Goal: Complete application form

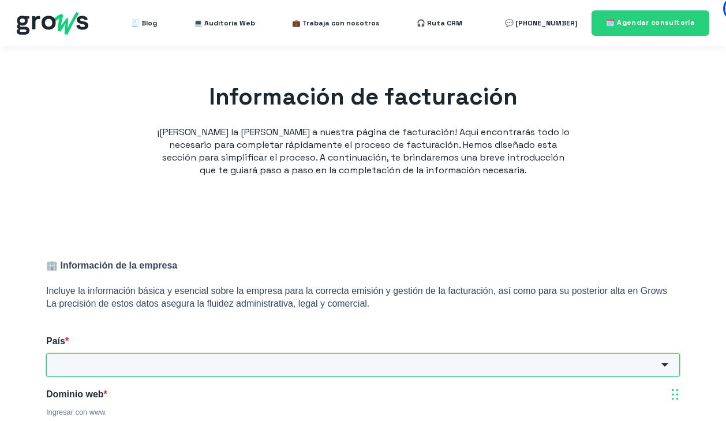
click at [329, 358] on input "País *" at bounding box center [363, 364] width 634 height 23
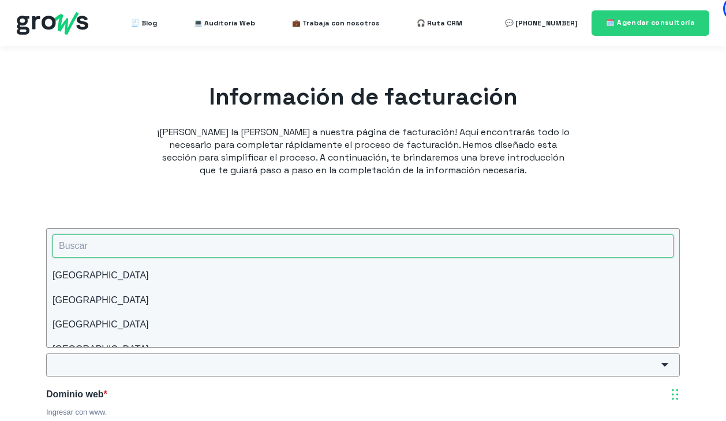
click at [249, 242] on input "HubSpot Form" at bounding box center [363, 245] width 621 height 23
type input "per"
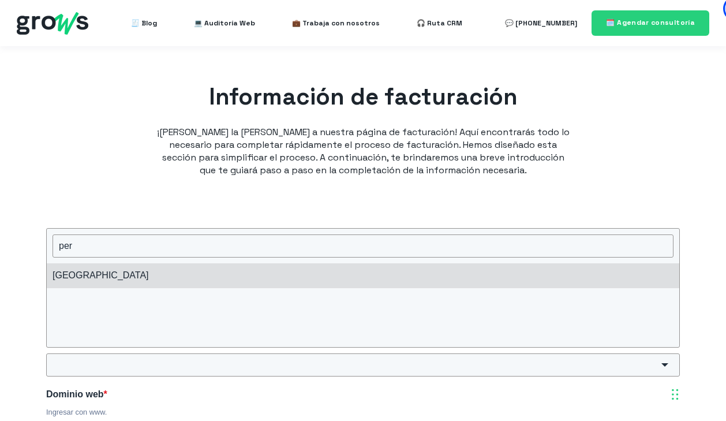
click at [173, 276] on li "[GEOGRAPHIC_DATA]" at bounding box center [363, 275] width 632 height 24
type input "[GEOGRAPHIC_DATA]"
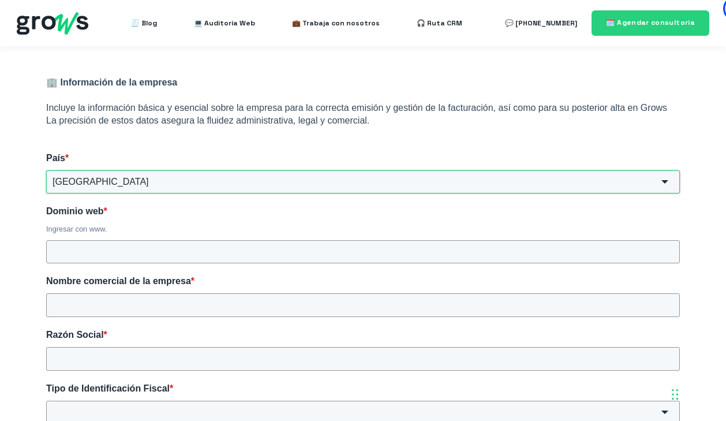
scroll to position [249, 0]
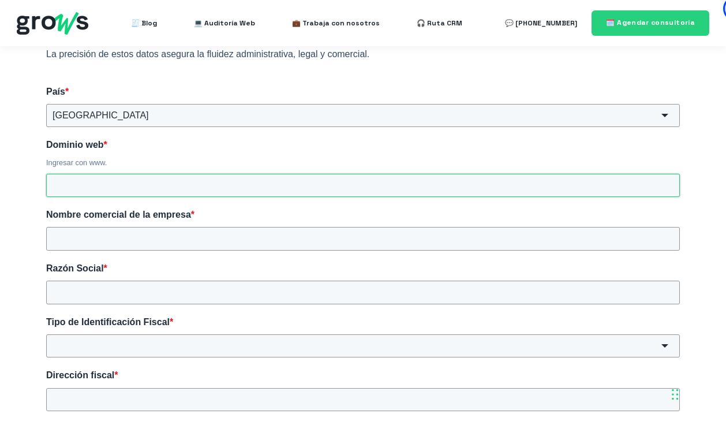
click at [220, 186] on input "Dominio web *" at bounding box center [363, 185] width 634 height 23
type input "m"
type input "[DOMAIN_NAME]"
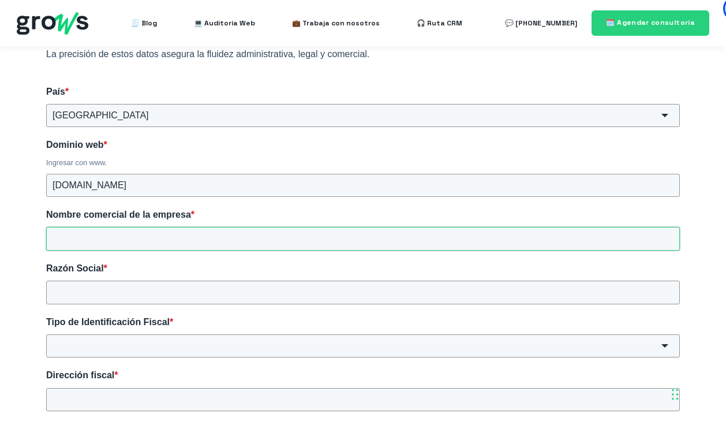
click at [190, 234] on input "Nombre comercial de la empresa *" at bounding box center [363, 238] width 634 height 23
type input "Menorca Inversiones"
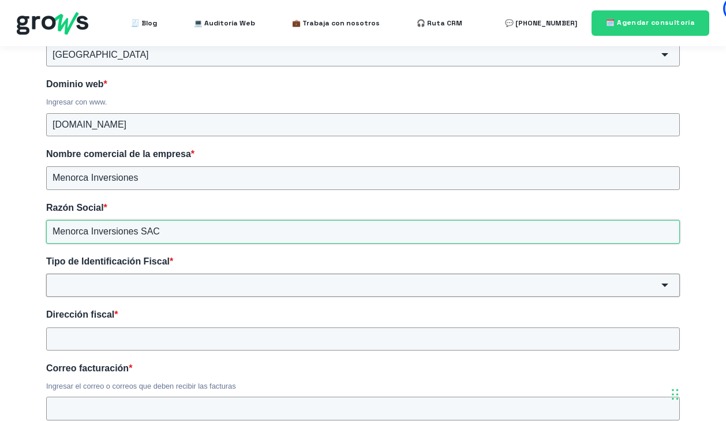
scroll to position [333, 0]
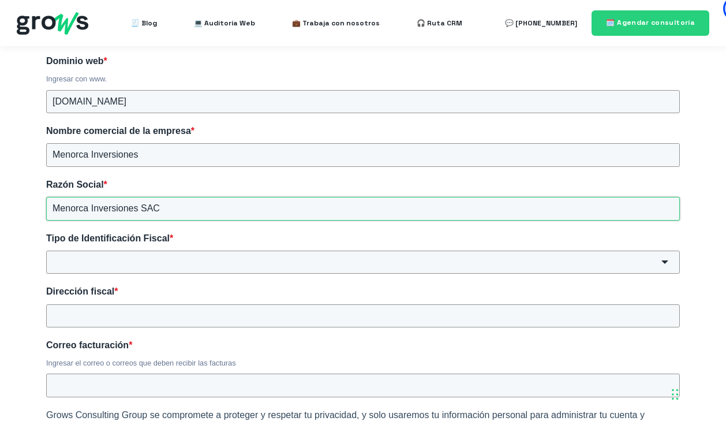
type input "Menorca Inversiones SAC"
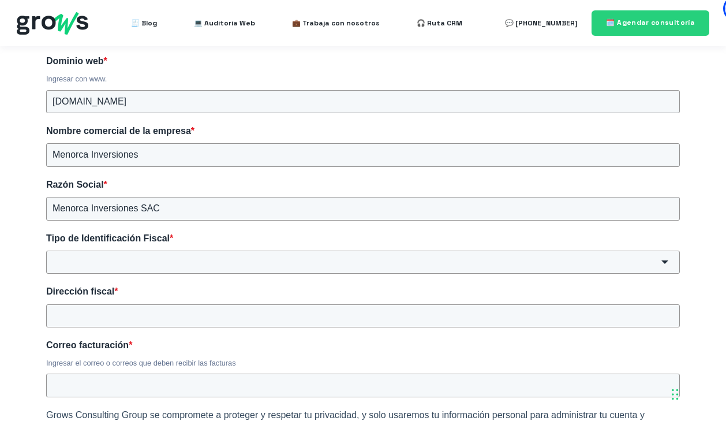
click at [248, 250] on div "Tipo de Identificación Fiscal * RUT RUC RFC NIT CUIT RIF CPF NITE RNC RTU TAX ID" at bounding box center [363, 253] width 634 height 42
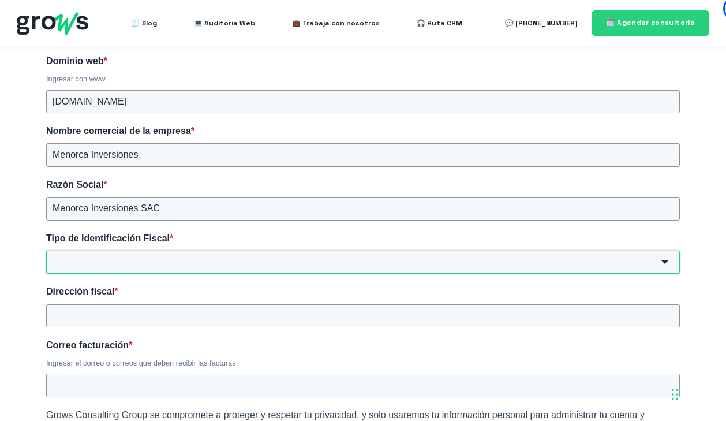
click at [244, 260] on input "Tipo de Identificación Fiscal *" at bounding box center [363, 261] width 634 height 23
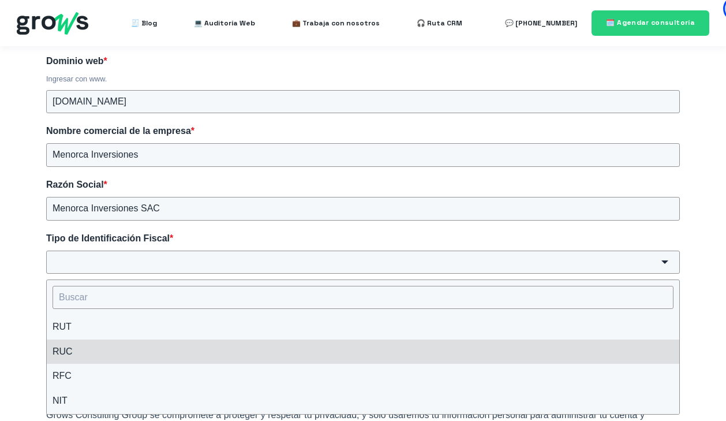
click at [133, 354] on li "RUC" at bounding box center [363, 351] width 632 height 24
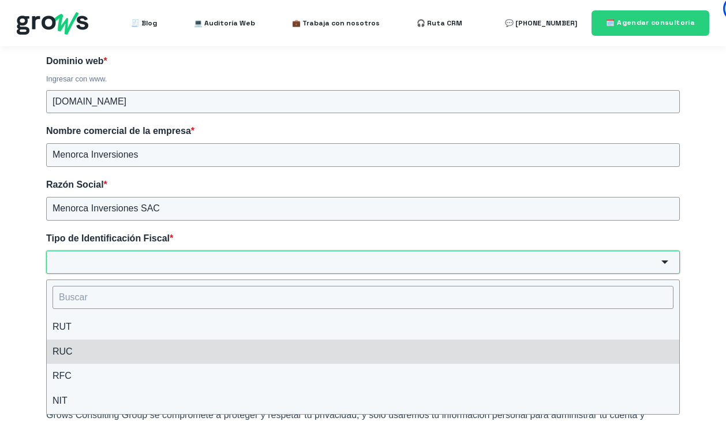
type input "RUC"
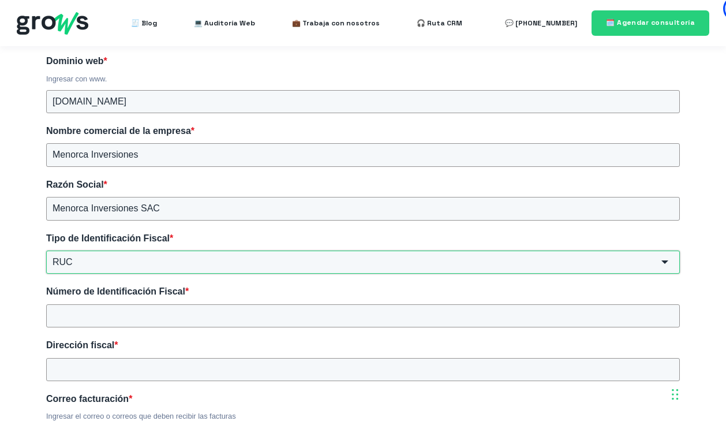
scroll to position [385, 0]
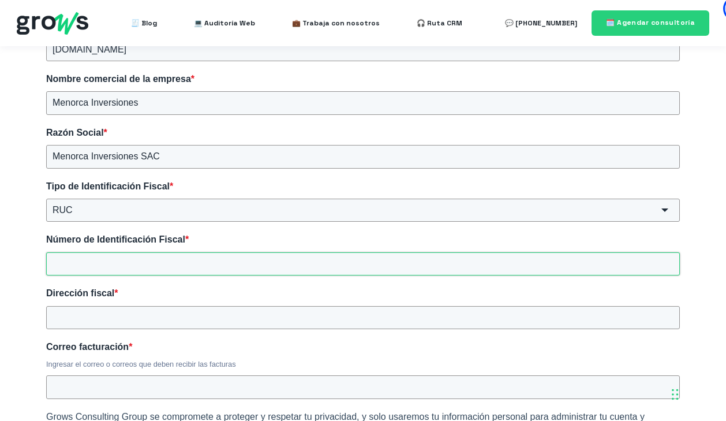
click at [209, 263] on input "Número de Identificación Fiscal *" at bounding box center [363, 263] width 634 height 23
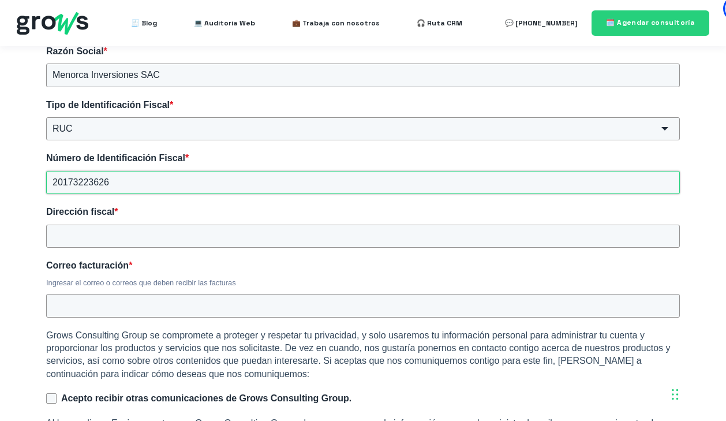
scroll to position [495, 0]
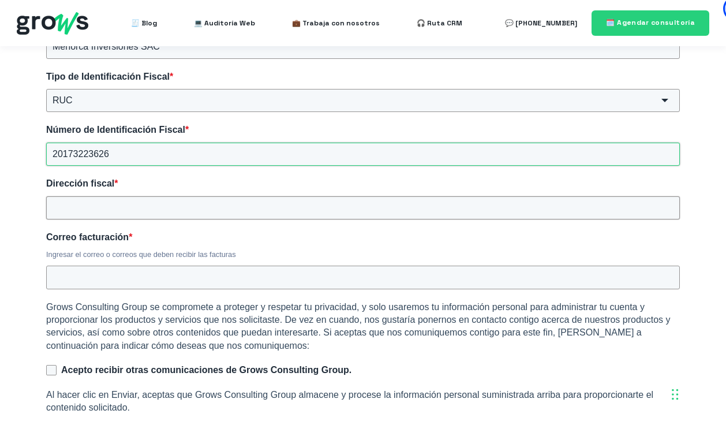
type input "20173223626"
click at [206, 205] on input "Dirección fiscal *" at bounding box center [363, 207] width 634 height 23
type input "[PERSON_NAME] este 488"
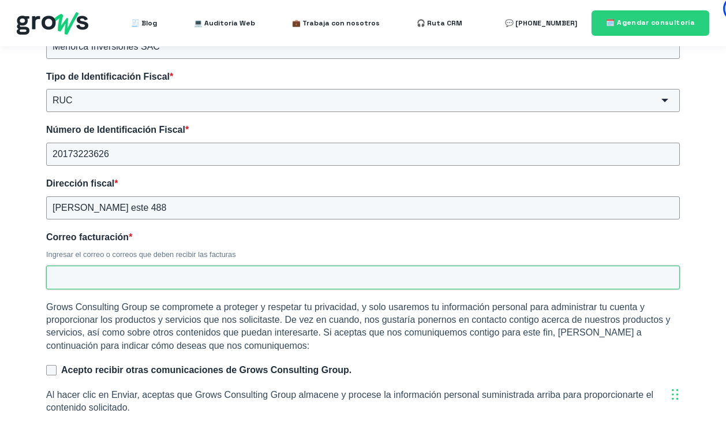
click at [160, 283] on input "Correo facturación *" at bounding box center [363, 276] width 634 height 23
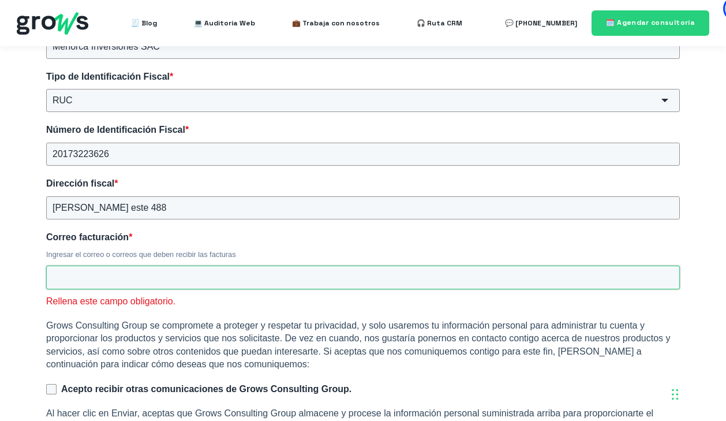
paste input "[EMAIL_ADDRESS][DOMAIN_NAME]"
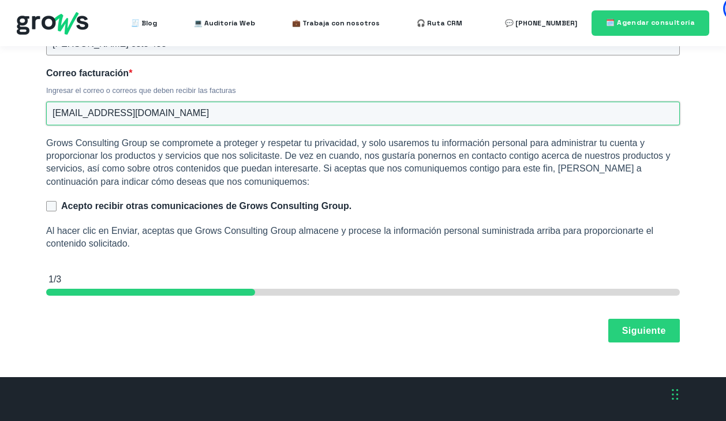
scroll to position [681, 0]
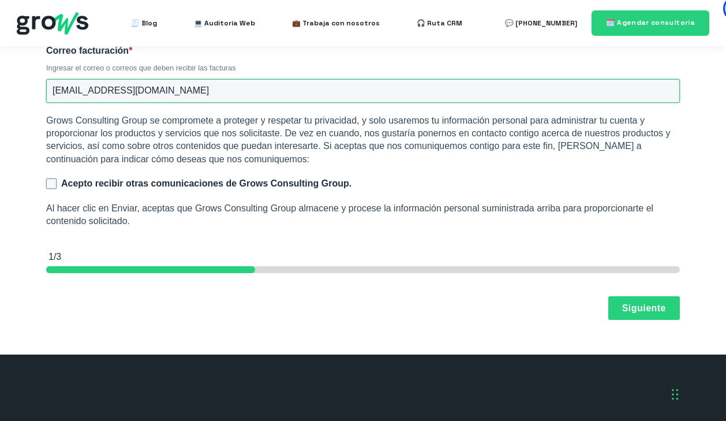
type input "[EMAIL_ADDRESS][DOMAIN_NAME]"
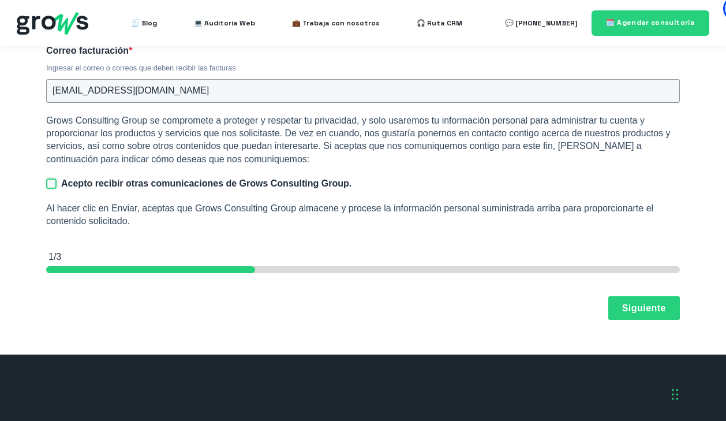
click at [54, 179] on input "Acepto recibir otras comunicaciones de Grows Consulting Group." at bounding box center [51, 183] width 10 height 10
click at [50, 183] on input "Acepto recibir otras comunicaciones de Grows Consulting Group." at bounding box center [51, 183] width 10 height 10
checkbox input "false"
click at [654, 308] on button "Siguiente" at bounding box center [644, 307] width 72 height 24
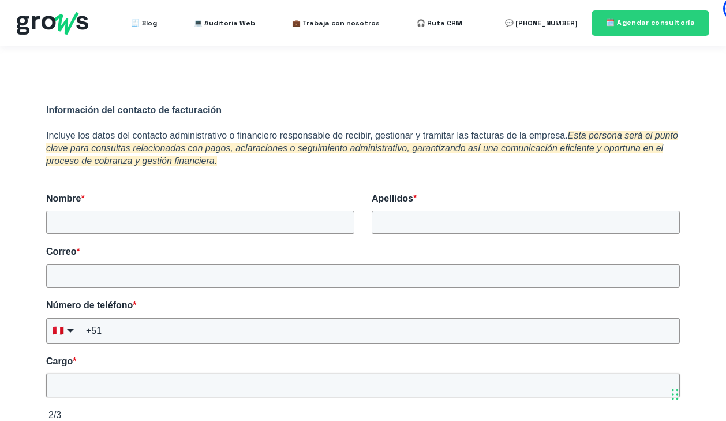
scroll to position [156, 0]
click at [291, 223] on input "Nombre *" at bounding box center [200, 221] width 308 height 23
type input "[PERSON_NAME]"
type input "Nicho"
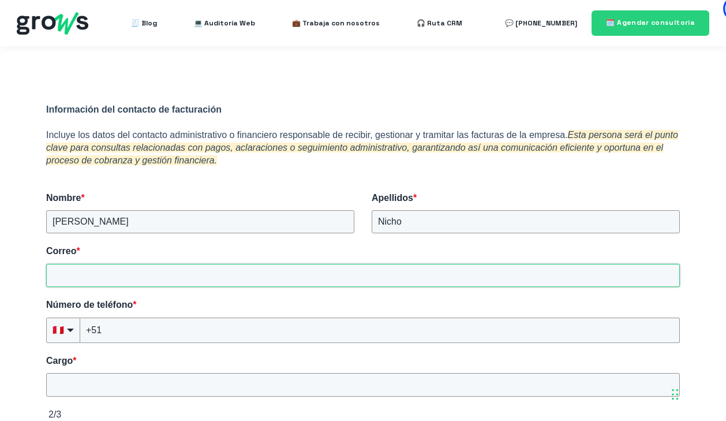
click at [257, 273] on input "Correo *" at bounding box center [363, 275] width 634 height 23
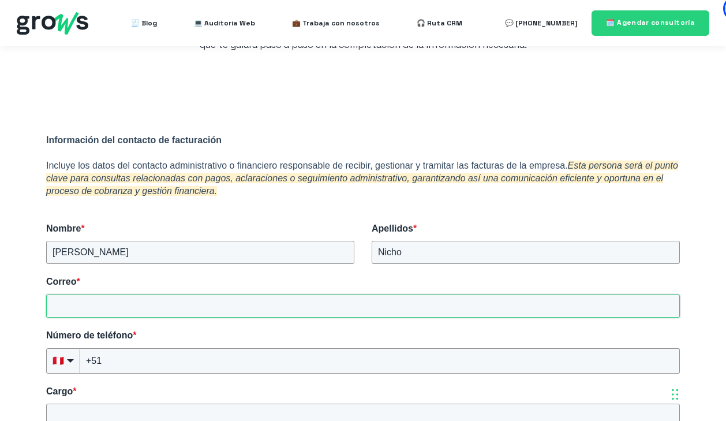
scroll to position [129, 0]
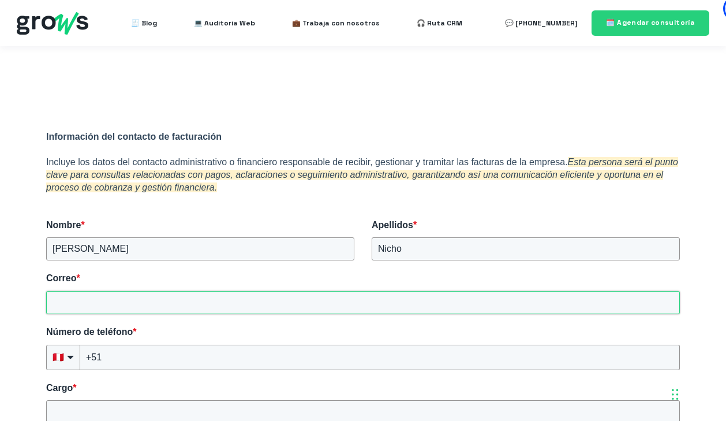
paste input "[EMAIL_ADDRESS][DOMAIN_NAME]"
drag, startPoint x: 200, startPoint y: 305, endPoint x: -23, endPoint y: 304, distance: 222.8
click at [0, 304] on html "🧾 Blog 💻 Auditoría Web 💼 Trabaja con nosotros 🎧 Ruta CRM" at bounding box center [363, 420] width 726 height 1099
type input "[PERSON_NAME][EMAIL_ADDRESS][DOMAIN_NAME]"
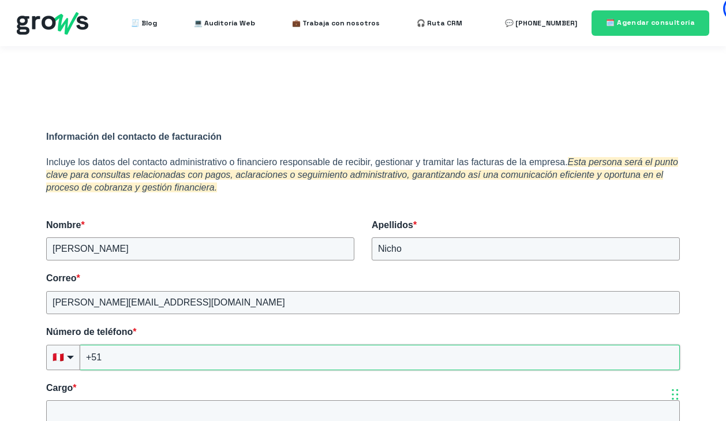
click at [243, 358] on input "+51" at bounding box center [380, 357] width 600 height 25
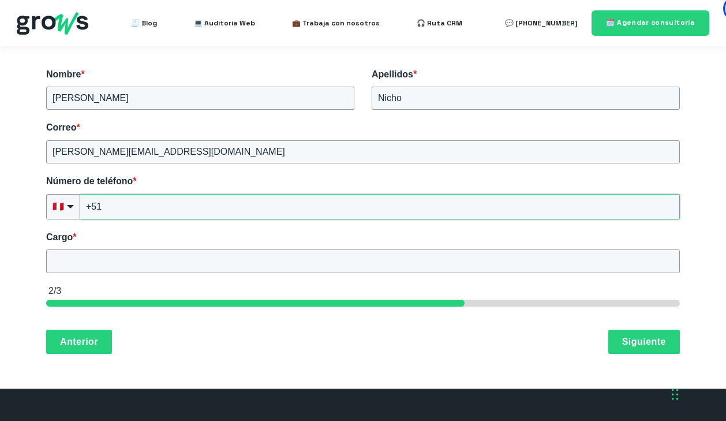
scroll to position [286, 0]
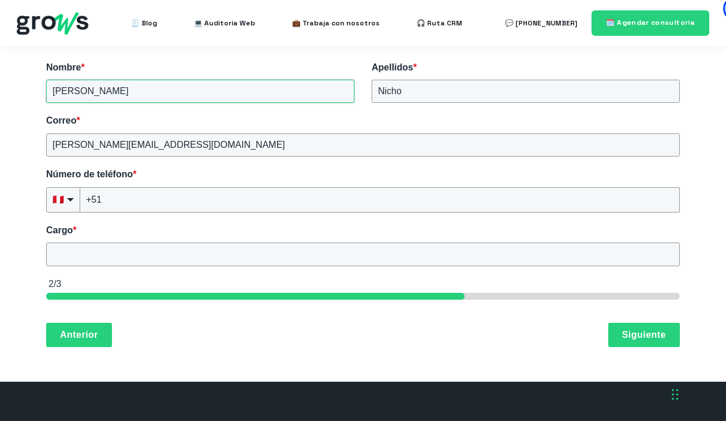
click at [136, 91] on input "[PERSON_NAME]" at bounding box center [200, 91] width 308 height 23
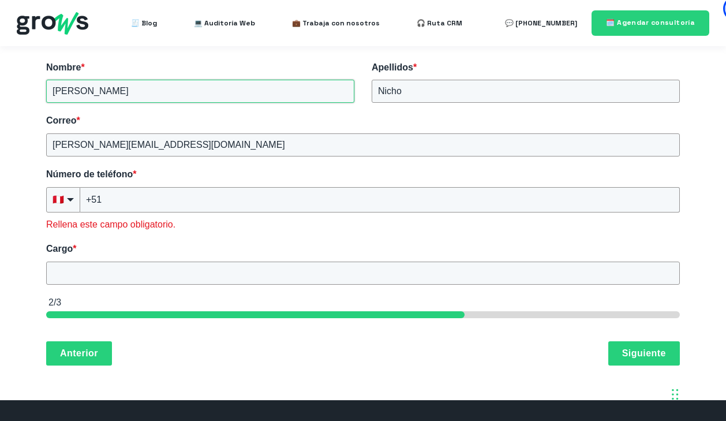
type input "[PERSON_NAME]"
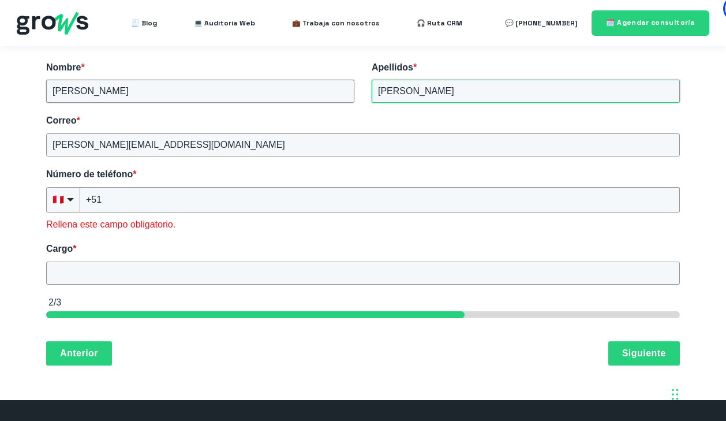
type input "[PERSON_NAME]"
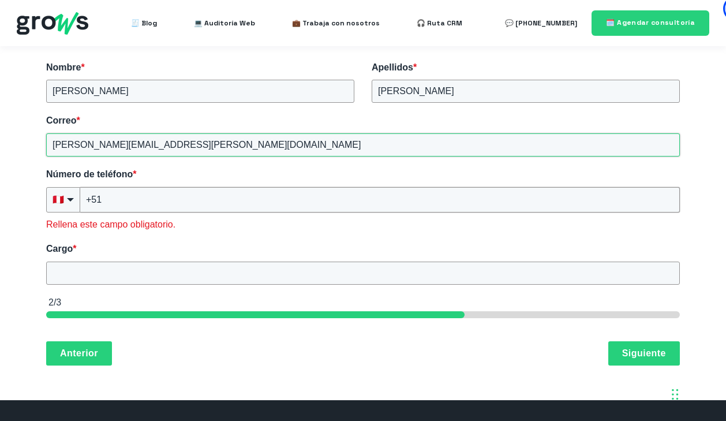
type input "[PERSON_NAME][EMAIL_ADDRESS][PERSON_NAME][DOMAIN_NAME]"
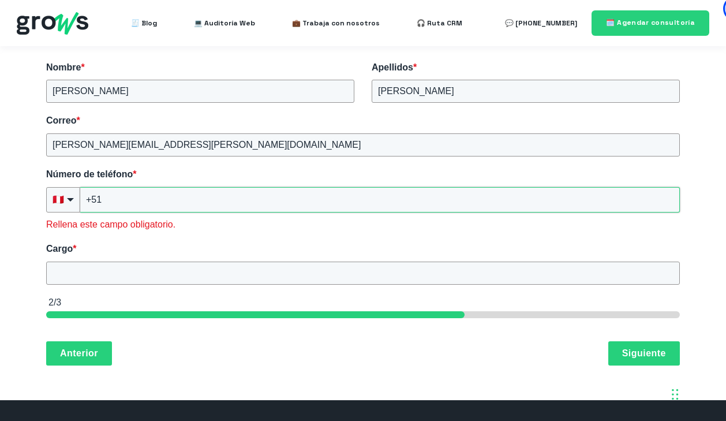
click at [163, 205] on input "+51" at bounding box center [380, 199] width 600 height 25
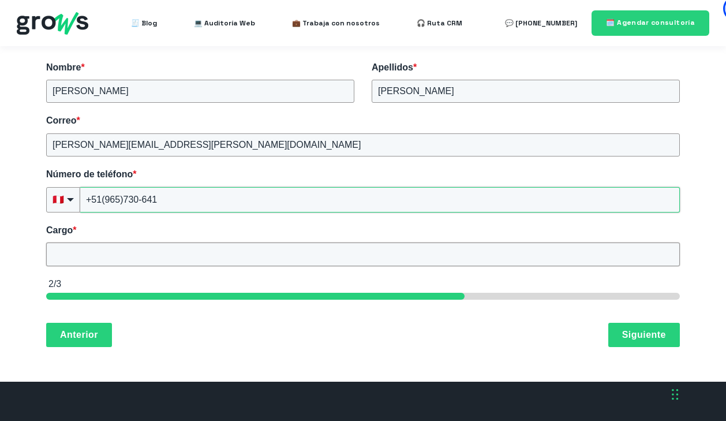
type input "+51(965)730-641"
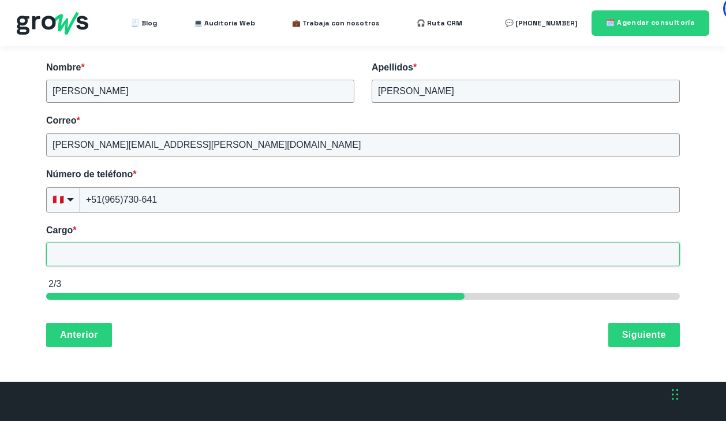
click at [183, 249] on input "Cargo *" at bounding box center [363, 253] width 634 height 23
type input "Jefe de medios y performance"
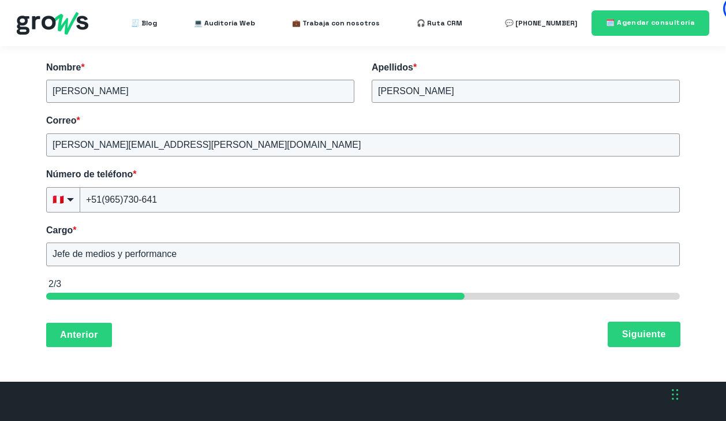
click at [632, 336] on button "Siguiente" at bounding box center [644, 334] width 72 height 24
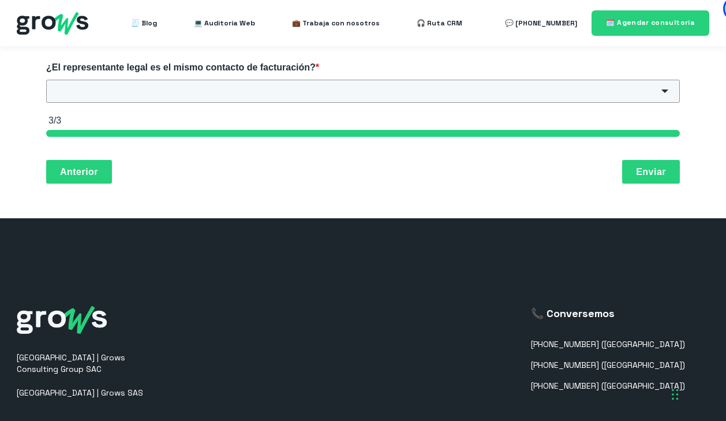
scroll to position [123, 0]
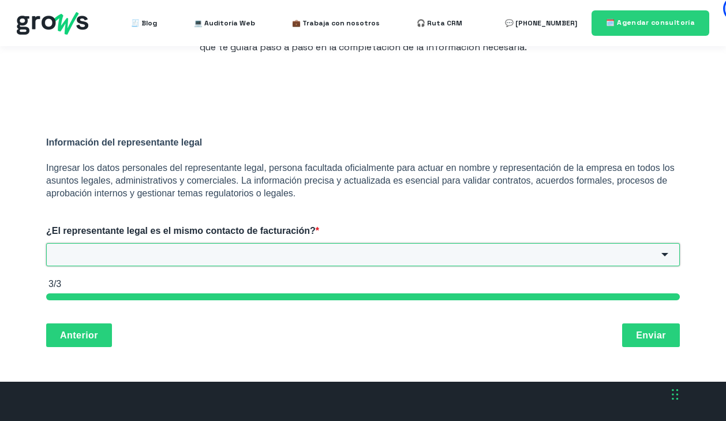
click at [407, 254] on input "¿El representante legal es el mismo contacto de facturación? *" at bounding box center [363, 254] width 634 height 23
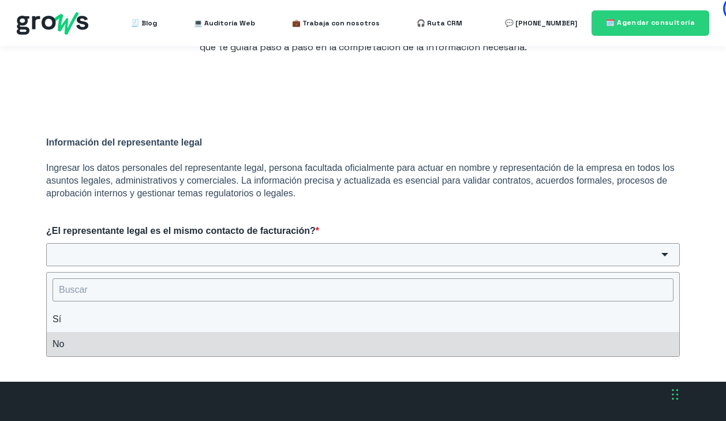
click at [330, 347] on li "No" at bounding box center [363, 344] width 632 height 24
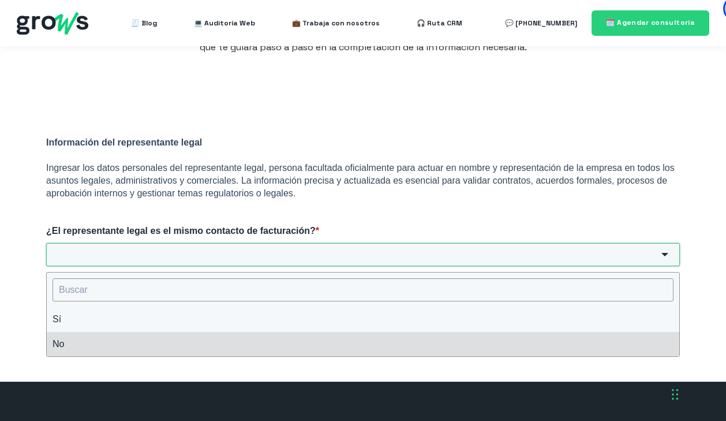
type input "No"
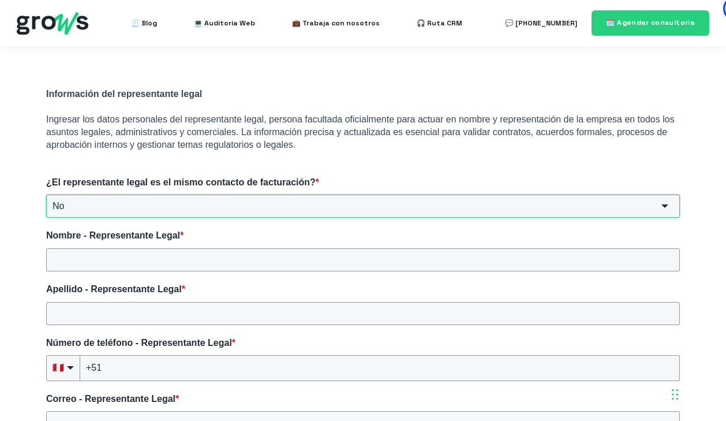
scroll to position [174, 0]
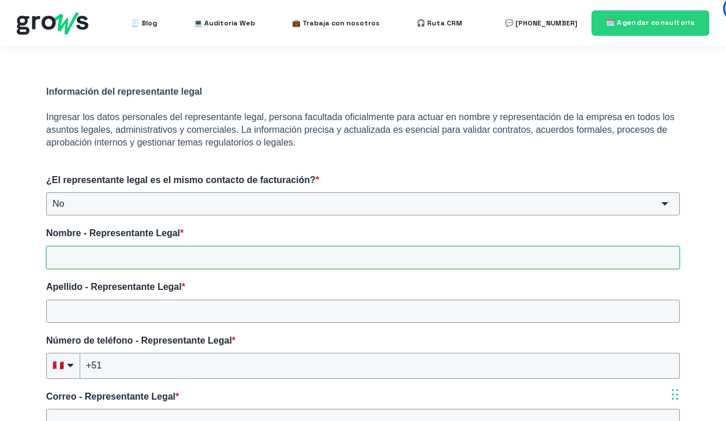
click at [180, 259] on input "Nombre - Representante Legal *" at bounding box center [363, 257] width 634 height 23
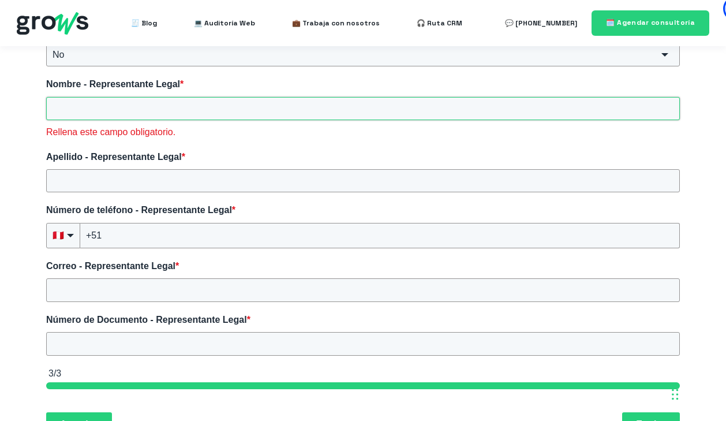
scroll to position [309, 0]
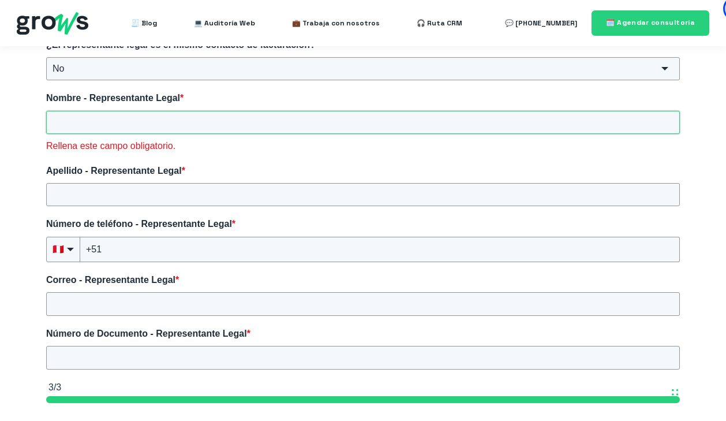
click at [192, 127] on input "Nombre - Representante Legal *" at bounding box center [363, 122] width 634 height 23
paste input "[PERSON_NAME] [PERSON_NAME]"
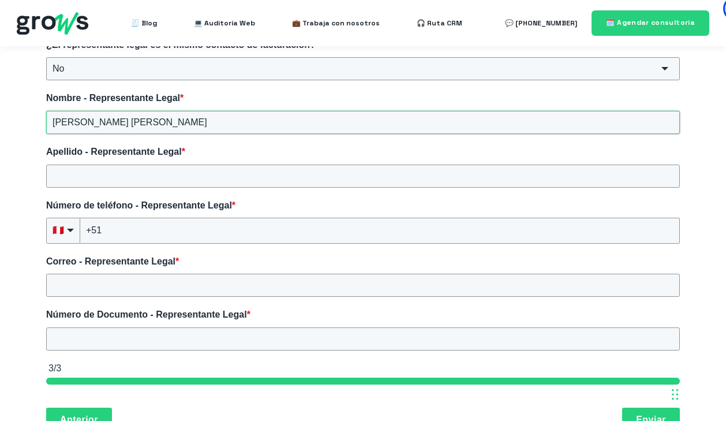
type input "[PERSON_NAME] [PERSON_NAME]"
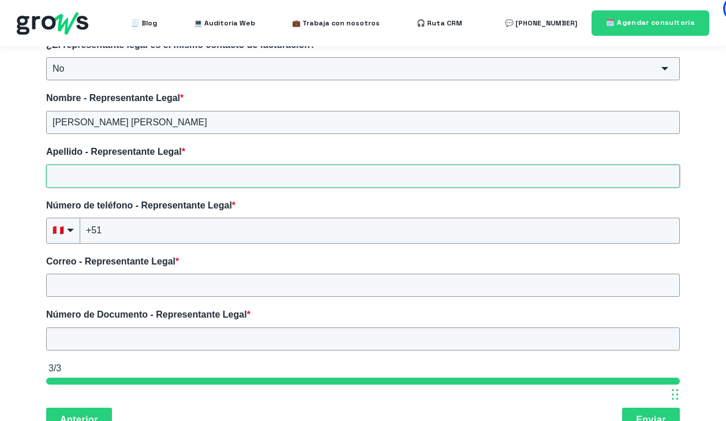
click at [197, 171] on input "Apellido - Representante Legal *" at bounding box center [363, 175] width 634 height 23
paste input "[PERSON_NAME]"
type input "[PERSON_NAME]"
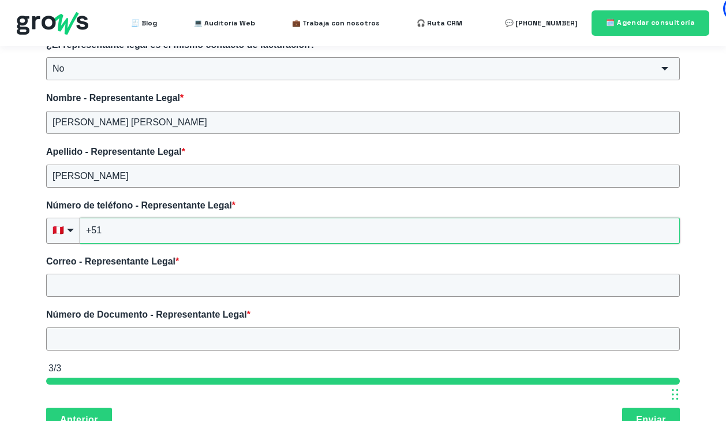
click at [201, 232] on input "+51" at bounding box center [380, 230] width 600 height 25
type input "+51(999)999-999"
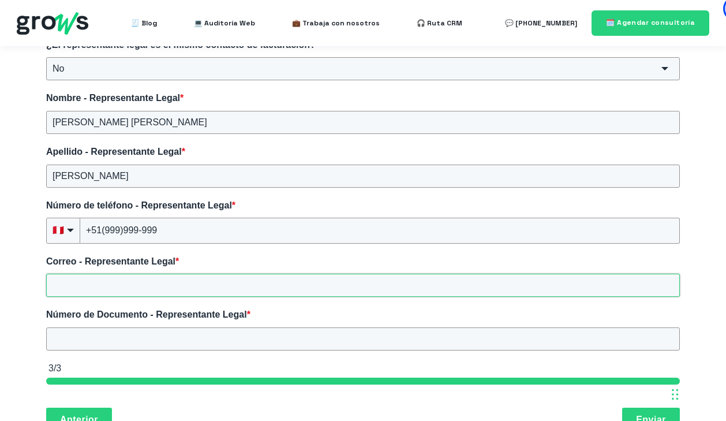
click at [136, 291] on input "Correo - Representante Legal *" at bounding box center [363, 285] width 634 height 23
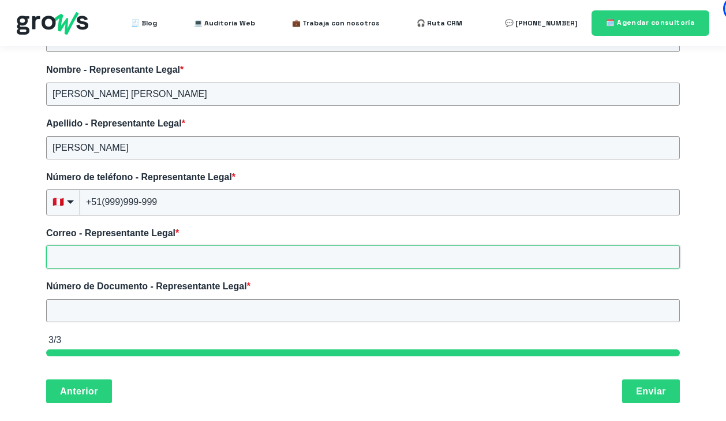
scroll to position [338, 0]
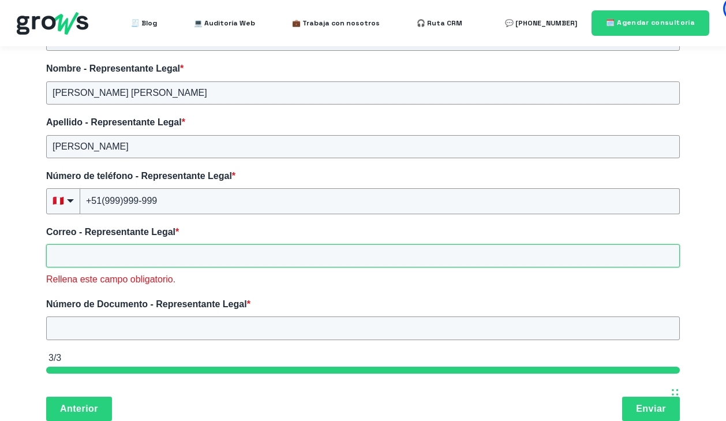
paste input "[EMAIL_ADDRESS][DOMAIN_NAME]"
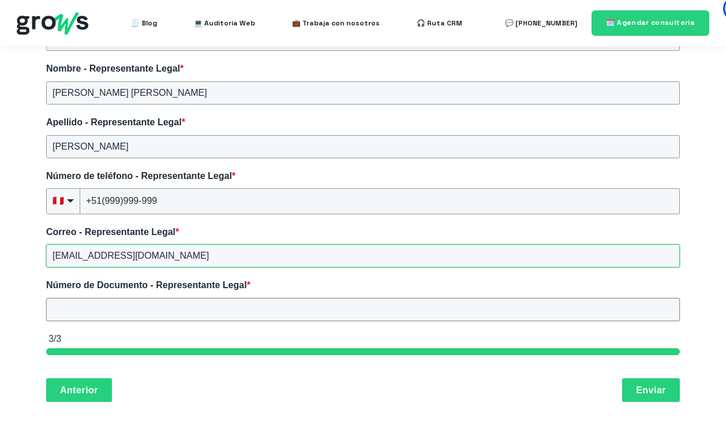
type input "[EMAIL_ADDRESS][DOMAIN_NAME]"
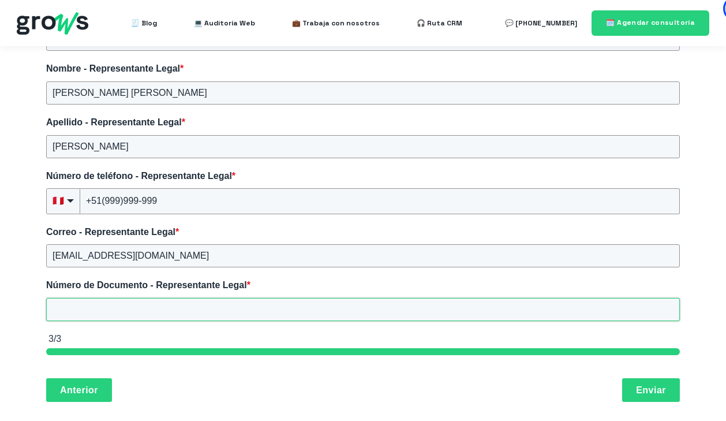
click at [239, 313] on input "Número de Documento - Representante Legal *" at bounding box center [363, 309] width 634 height 23
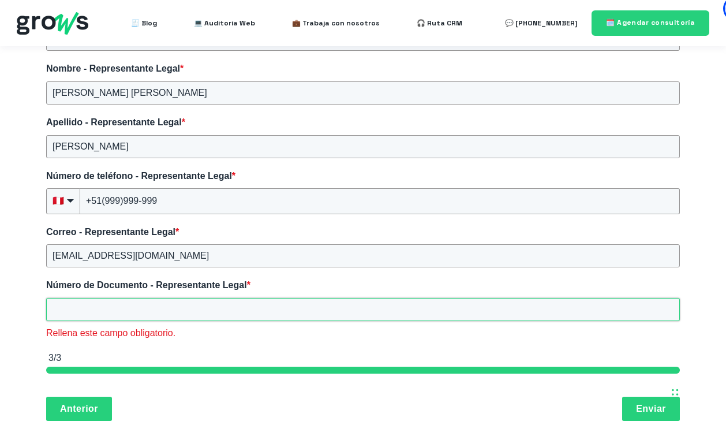
paste input "06473030"
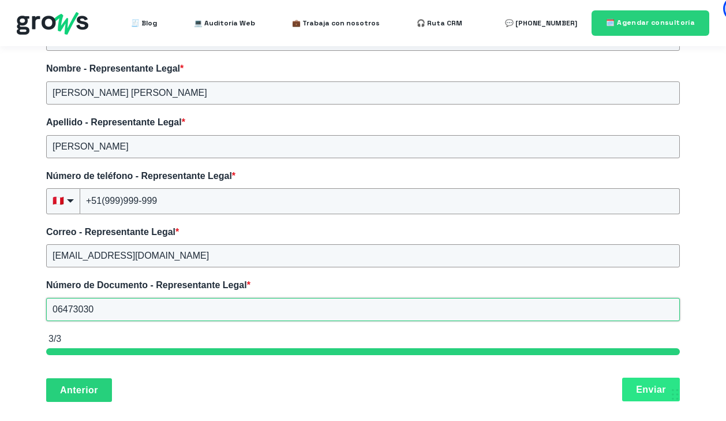
type input "06473030"
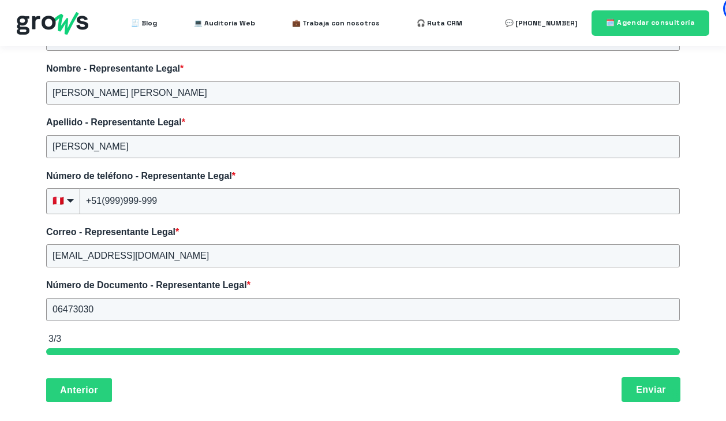
click at [661, 392] on button "Enviar" at bounding box center [651, 389] width 58 height 24
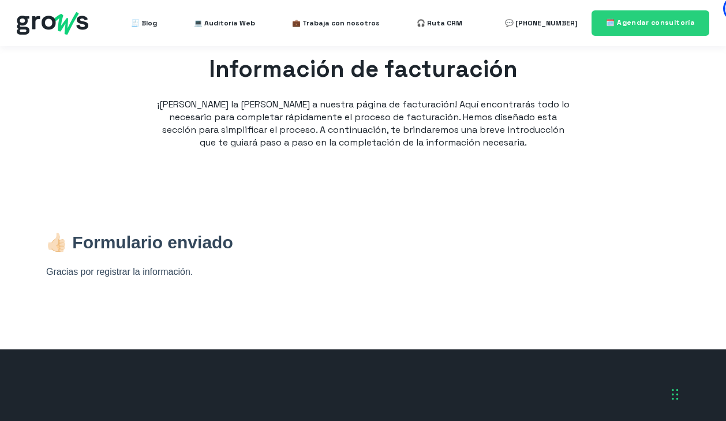
scroll to position [0, 0]
